Goal: Information Seeking & Learning: Learn about a topic

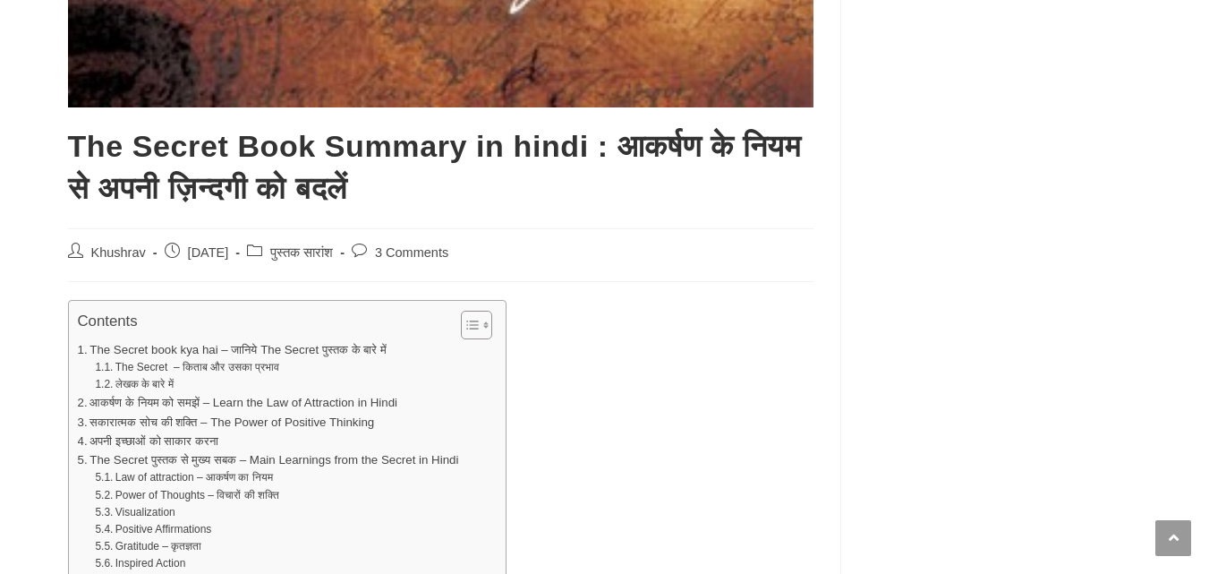
scroll to position [1074, 0]
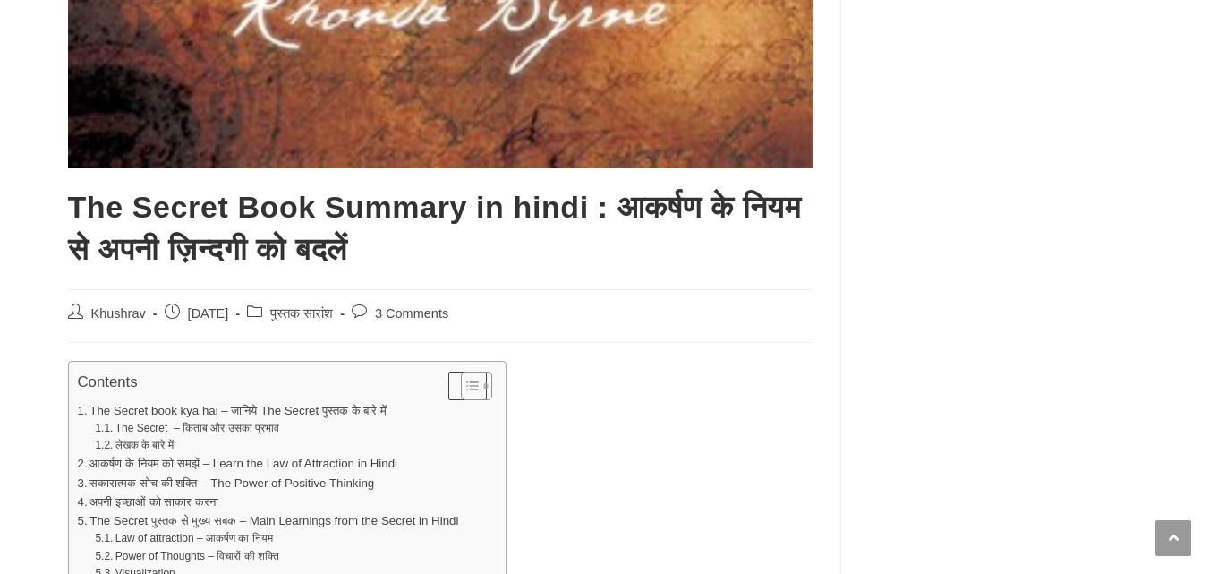
click at [482, 384] on icon "Toggle Table of Content" at bounding box center [473, 386] width 18 height 18
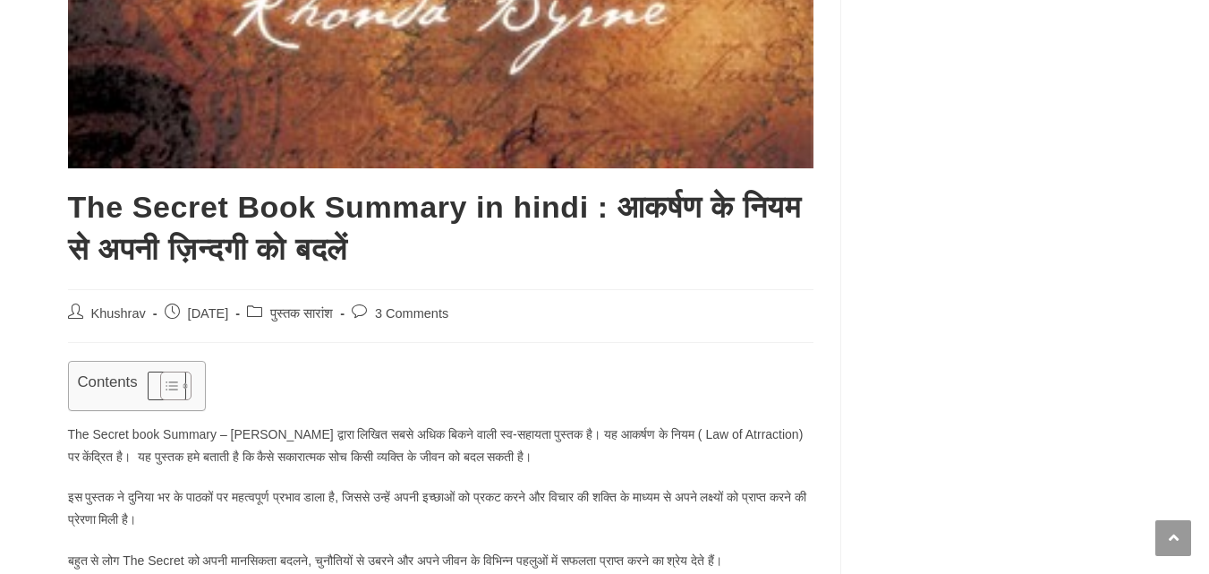
click at [175, 379] on icon "Toggle Table of Content" at bounding box center [172, 386] width 18 height 18
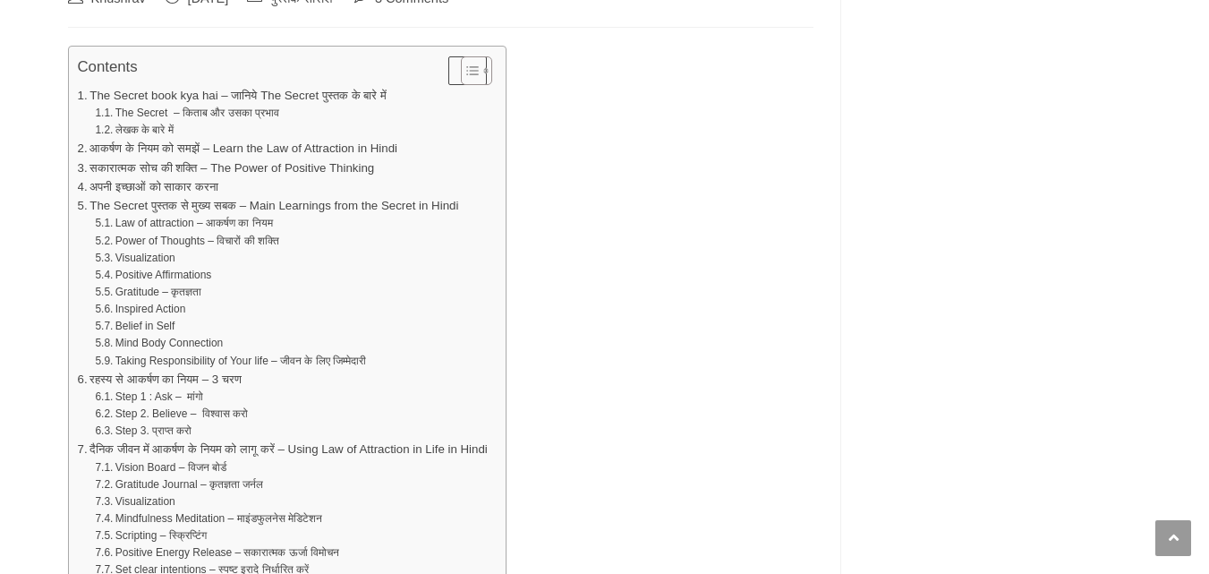
scroll to position [1342, 0]
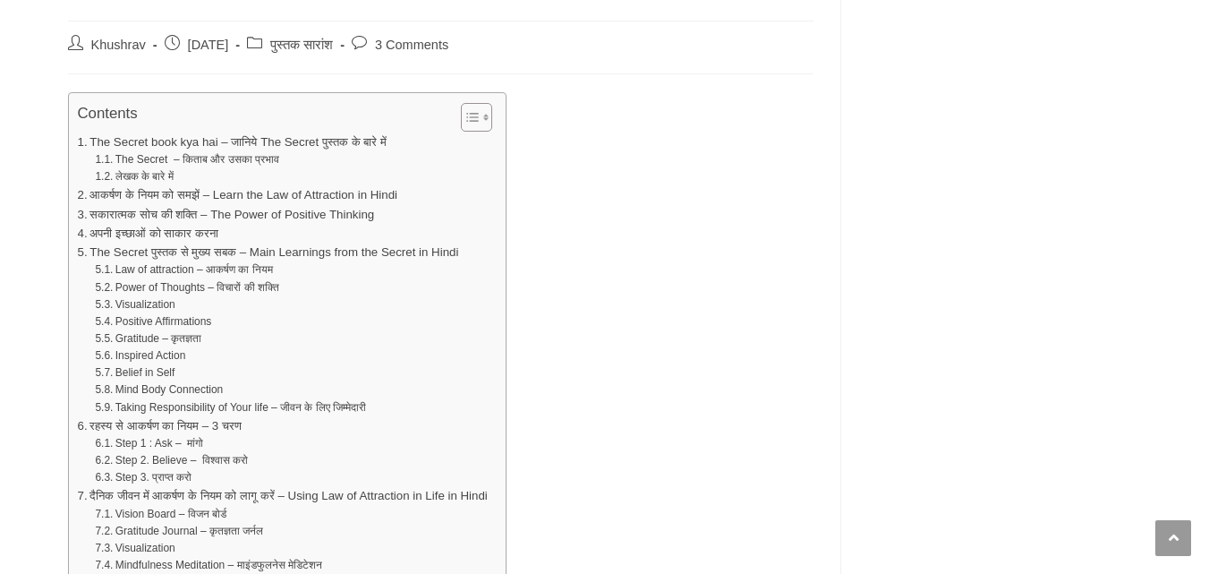
drag, startPoint x: 74, startPoint y: 141, endPoint x: 85, endPoint y: 141, distance: 10.7
click at [76, 141] on div "Contents Toggle The Secret book kya hai – जानिये The Secret पुस्तक के बारे में …" at bounding box center [287, 426] width 439 height 669
click at [79, 141] on link "The Secret book kya hai – जानिये The Secret पुस्तक के बारे में" at bounding box center [232, 141] width 309 height 19
click at [80, 141] on link "The Secret book kya hai – जानिये The Secret पुस्तक के बारे में" at bounding box center [232, 141] width 309 height 19
click at [143, 179] on link "लेखक के बारे में" at bounding box center [134, 176] width 78 height 17
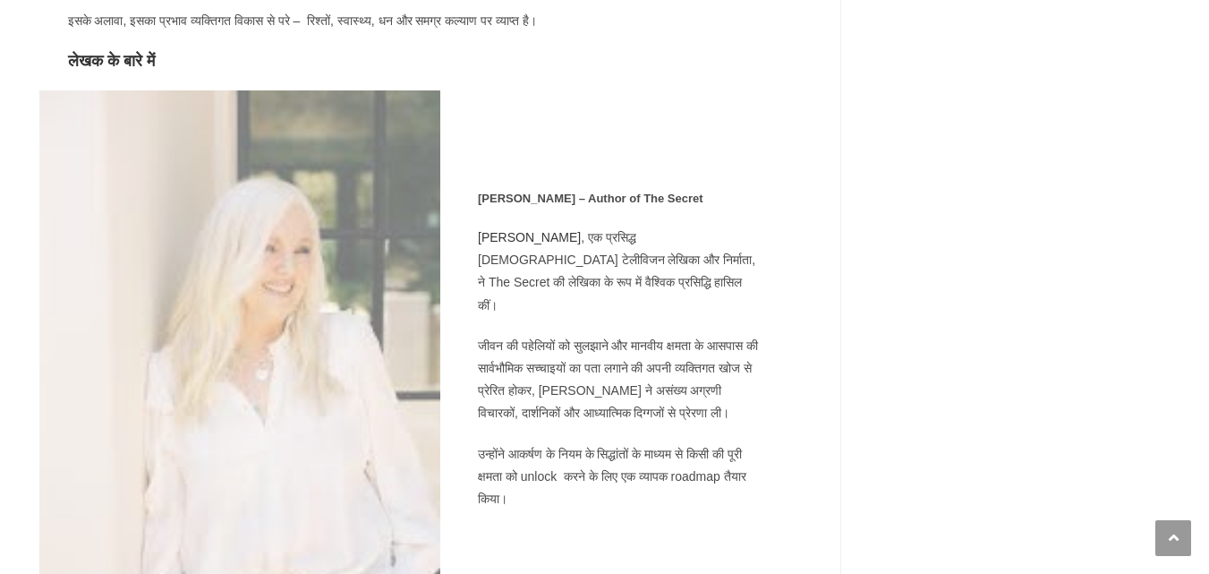
drag, startPoint x: 50, startPoint y: 85, endPoint x: 105, endPoint y: 145, distance: 81.1
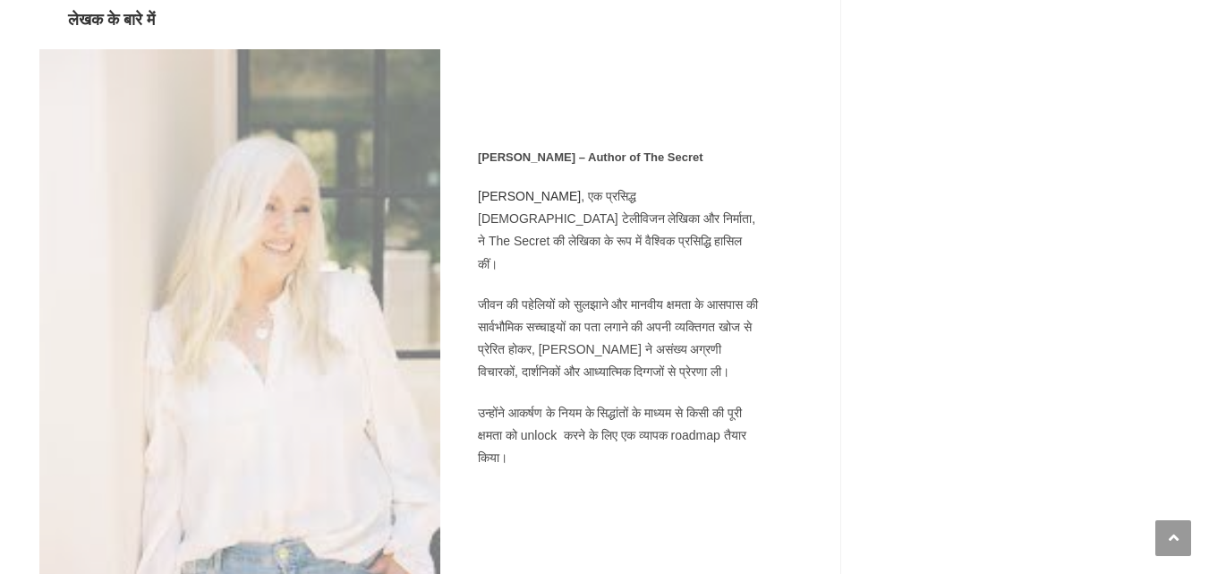
scroll to position [2822, 0]
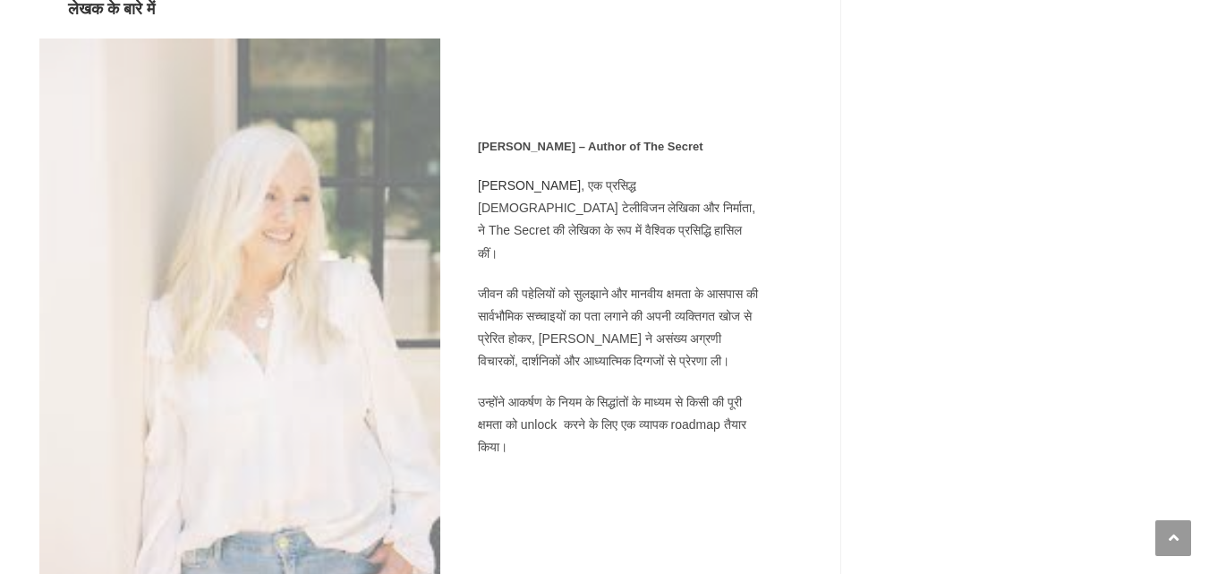
drag, startPoint x: 105, startPoint y: 145, endPoint x: 978, endPoint y: 98, distance: 874.8
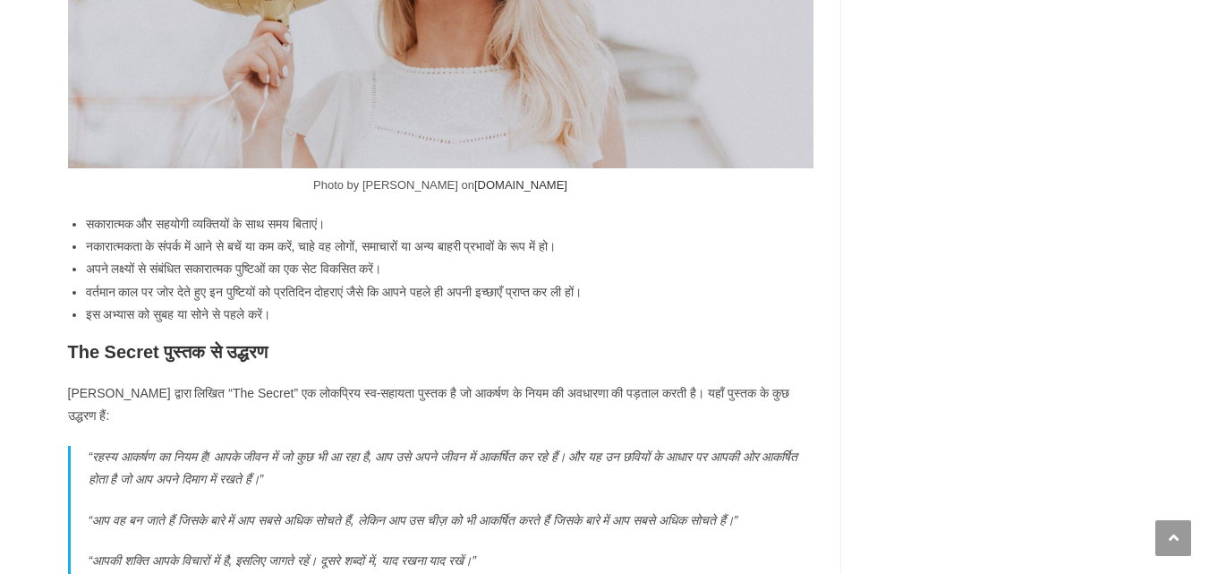
scroll to position [9355, 0]
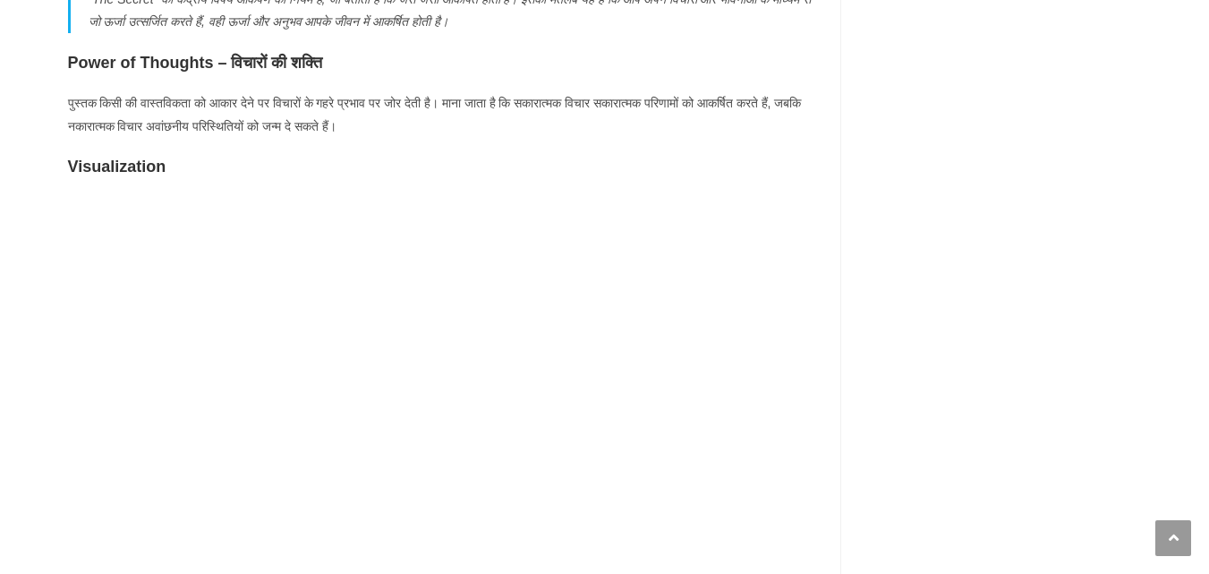
scroll to position [4343, 0]
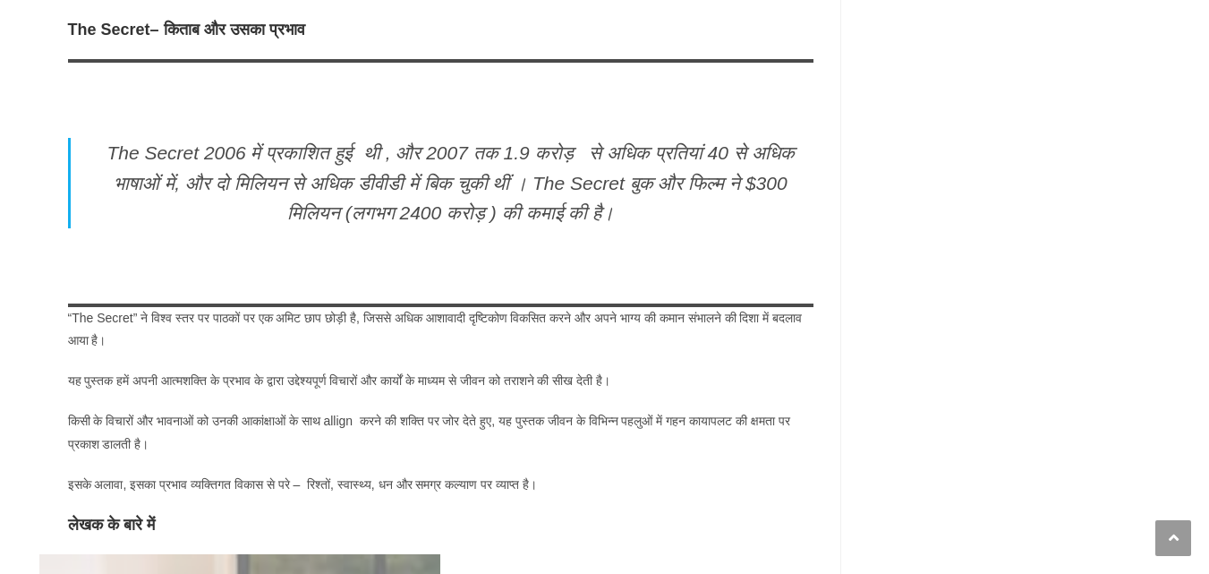
scroll to position [2285, 0]
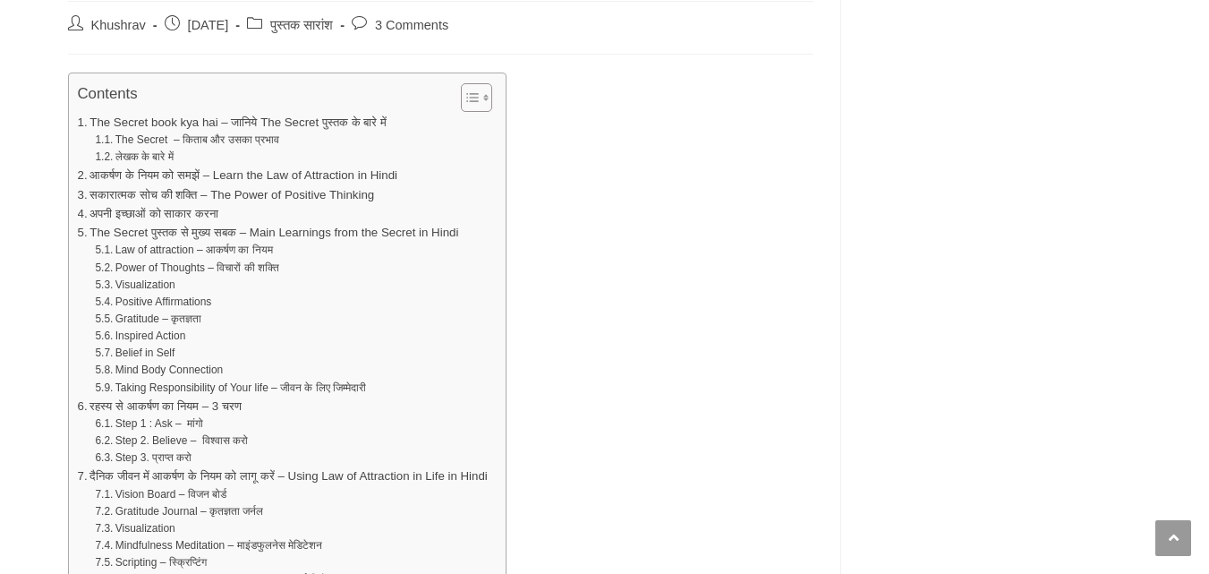
scroll to position [1342, 0]
